Goal: Task Accomplishment & Management: Manage account settings

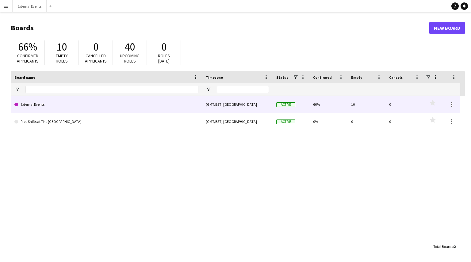
click at [180, 101] on link "External Events" at bounding box center [106, 104] width 184 height 17
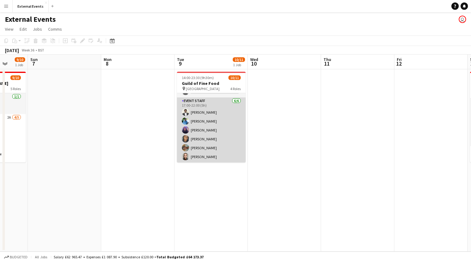
scroll to position [40, 0]
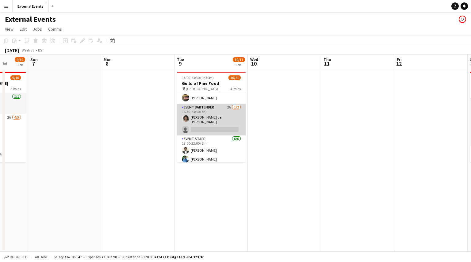
click at [209, 127] on app-card-role "Event bartender 2A [DATE] 16:30-23:30 (7h) [PERSON_NAME] de [PERSON_NAME] singl…" at bounding box center [211, 120] width 69 height 32
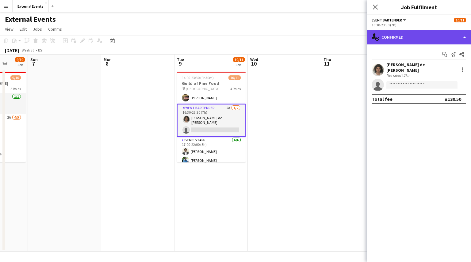
click at [451, 44] on div "single-neutral-actions-check-2 Confirmed" at bounding box center [418, 37] width 104 height 15
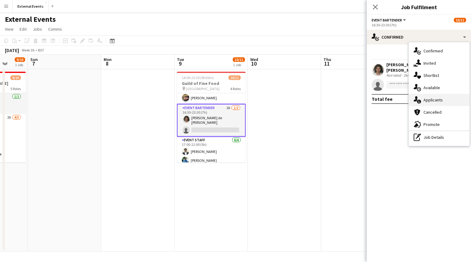
click at [446, 100] on div "single-neutral-actions-information Applicants" at bounding box center [438, 100] width 61 height 12
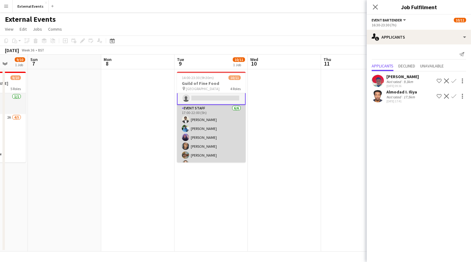
scroll to position [79, 0]
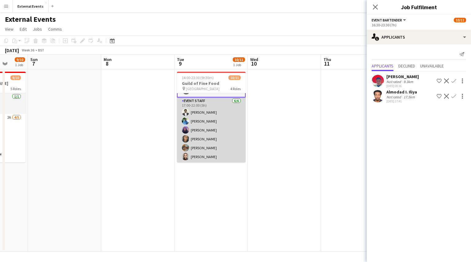
click at [218, 112] on app-card-role "Event staff [DATE] 17:00-22:00 (5h) [PERSON_NAME] [PERSON_NAME] [PERSON_NAME] […" at bounding box center [211, 129] width 69 height 65
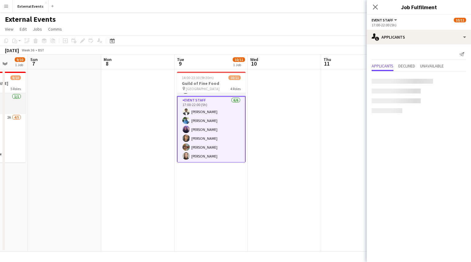
scroll to position [78, 0]
click at [298, 157] on app-date-cell at bounding box center [284, 160] width 73 height 182
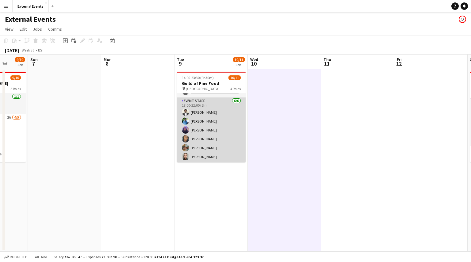
click at [202, 125] on app-card-role "Event staff [DATE] 17:00-22:00 (5h) [PERSON_NAME] [PERSON_NAME] [PERSON_NAME] […" at bounding box center [211, 129] width 69 height 65
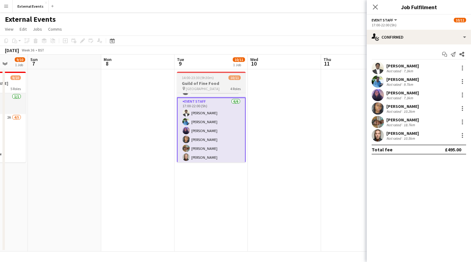
click at [219, 82] on h3 "Guild of Fine Food" at bounding box center [211, 84] width 69 height 6
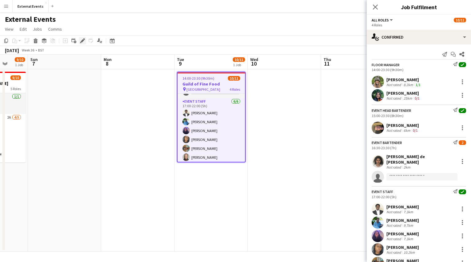
click at [82, 40] on icon at bounding box center [82, 40] width 3 height 3
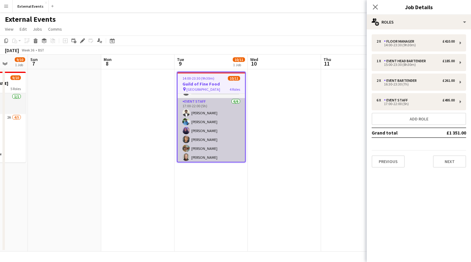
scroll to position [79, 0]
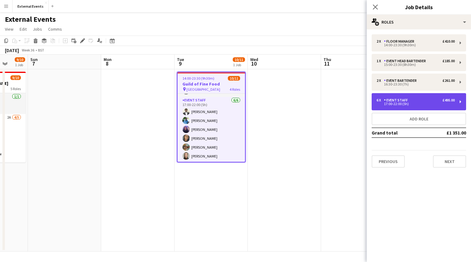
click at [431, 106] on div "6 x Event staff £495.00 17:00-22:00 (5h)" at bounding box center [418, 101] width 94 height 17
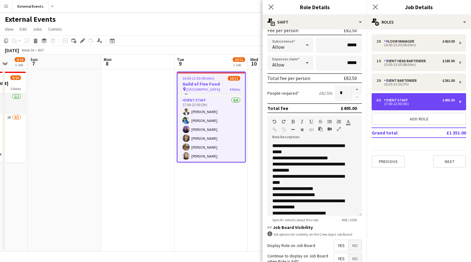
scroll to position [97, 0]
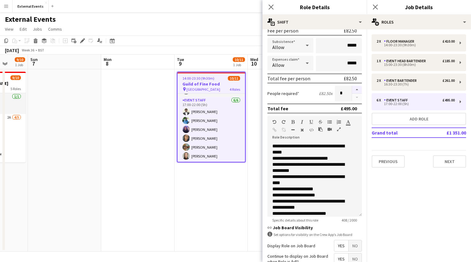
click at [353, 89] on button "button" at bounding box center [357, 90] width 10 height 8
type input "*"
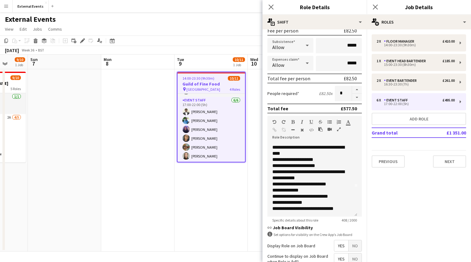
scroll to position [153, 0]
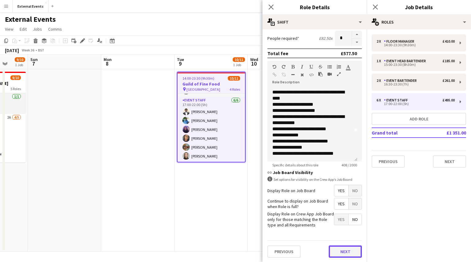
click at [339, 253] on button "Next" at bounding box center [345, 251] width 33 height 12
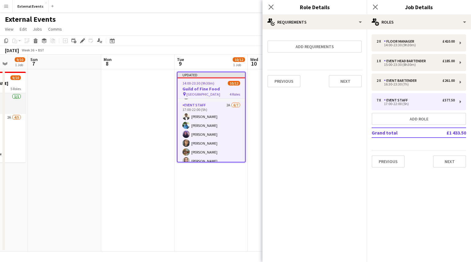
scroll to position [0, 0]
click at [349, 81] on button "Next" at bounding box center [345, 81] width 33 height 12
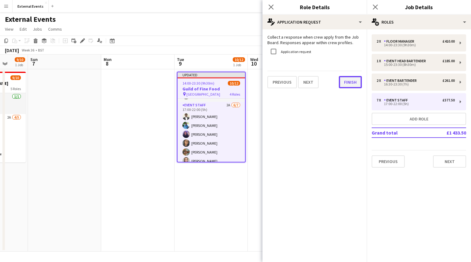
click at [347, 79] on button "Finish" at bounding box center [350, 82] width 23 height 12
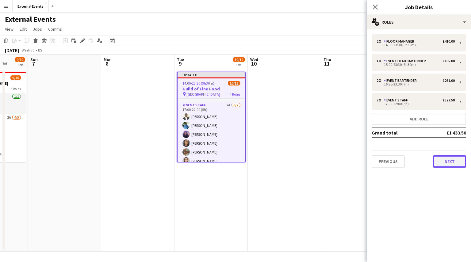
click at [455, 166] on button "Next" at bounding box center [449, 161] width 33 height 12
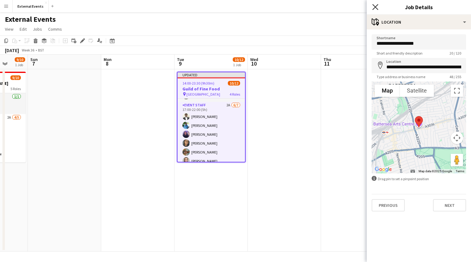
click at [373, 5] on icon at bounding box center [375, 7] width 6 height 6
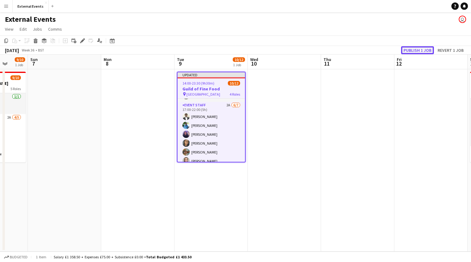
click at [419, 52] on button "Publish 1 job" at bounding box center [417, 50] width 33 height 8
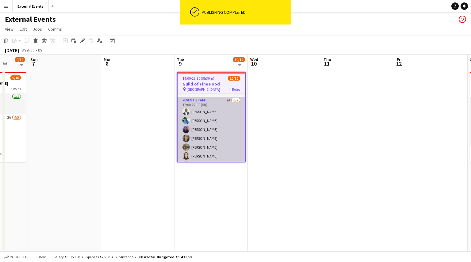
scroll to position [88, 0]
click at [202, 131] on app-card-role "Event staff 2A [DATE] 17:00-22:00 (5h) [PERSON_NAME] [PERSON_NAME] [PERSON_NAME…" at bounding box center [210, 125] width 67 height 74
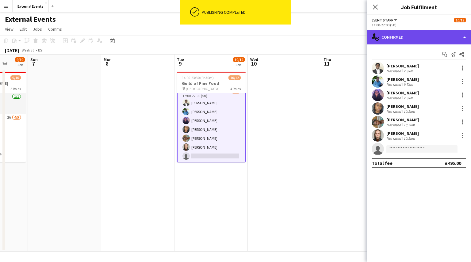
click at [405, 37] on div "single-neutral-actions-check-2 Confirmed" at bounding box center [418, 37] width 104 height 15
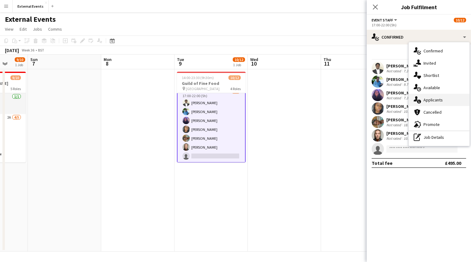
click at [444, 101] on div "single-neutral-actions-information Applicants" at bounding box center [438, 100] width 61 height 12
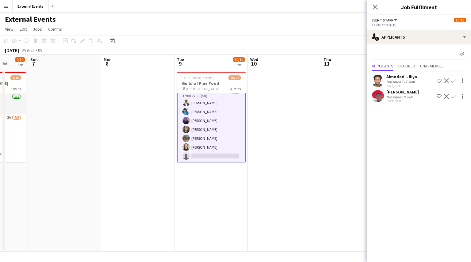
scroll to position [0, 0]
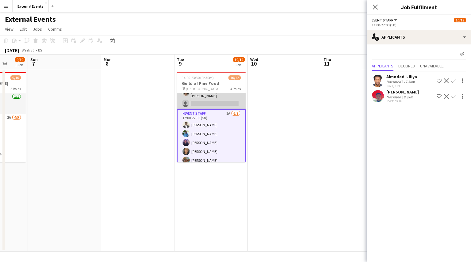
click at [214, 103] on app-card-role "Event bartender 2A [DATE] 16:30-23:30 (7h) [PERSON_NAME] de [PERSON_NAME] singl…" at bounding box center [211, 94] width 69 height 32
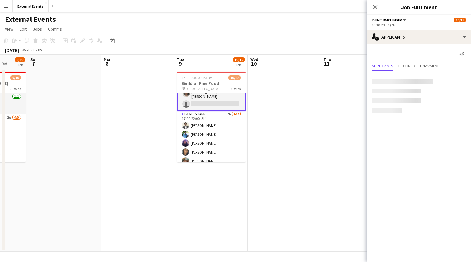
scroll to position [66, 0]
click at [452, 95] on app-icon "Confirm" at bounding box center [453, 96] width 5 height 5
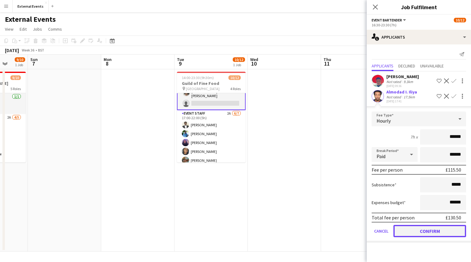
click at [428, 230] on button "Confirm" at bounding box center [429, 231] width 73 height 12
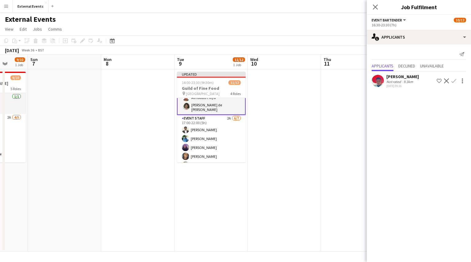
click at [382, 5] on div "Close pop-in" at bounding box center [374, 7] width 17 height 14
click at [373, 9] on icon at bounding box center [375, 7] width 6 height 6
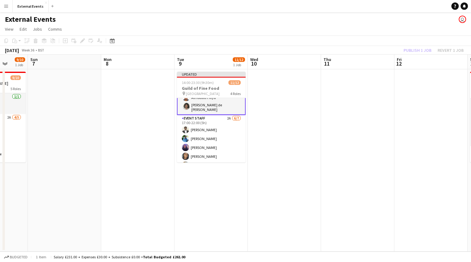
click at [417, 45] on app-toolbar "Copy Paste Paste Ctrl+V Paste with crew Ctrl+Shift+V Paste linked Job [GEOGRAPH…" at bounding box center [235, 41] width 471 height 10
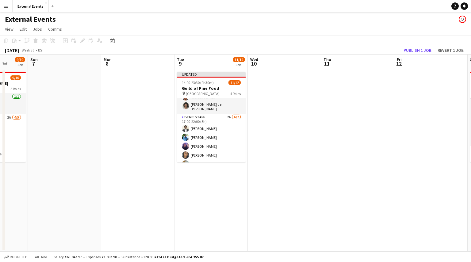
scroll to position [66, 0]
click at [417, 49] on button "Publish 1 job" at bounding box center [417, 50] width 33 height 8
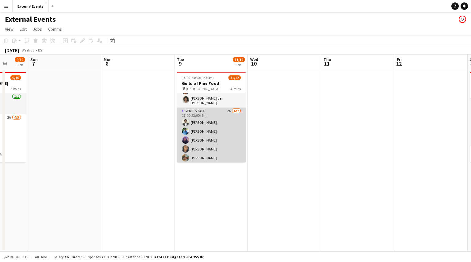
scroll to position [87, 0]
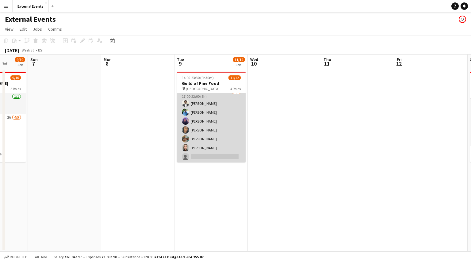
click at [200, 158] on app-card-role "Event staff 2A [DATE] 17:00-22:00 (5h) [PERSON_NAME] [PERSON_NAME] [PERSON_NAME…" at bounding box center [211, 126] width 69 height 74
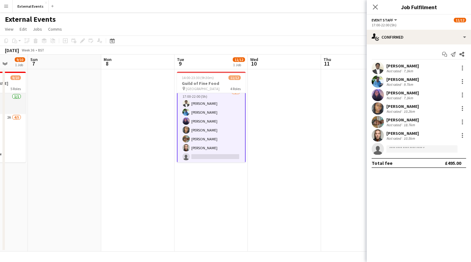
scroll to position [88, 0]
